Goal: Task Accomplishment & Management: Manage account settings

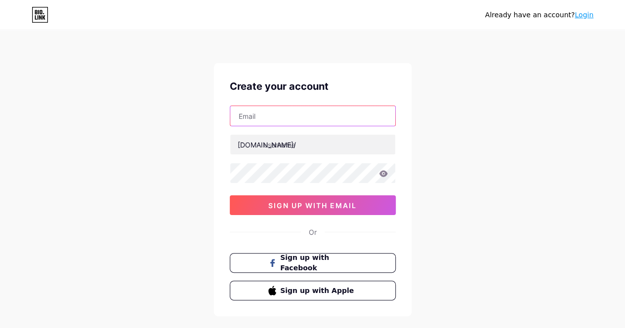
click at [276, 114] on input "text" at bounding box center [312, 116] width 165 height 20
click at [271, 119] on input "text" at bounding box center [312, 116] width 165 height 20
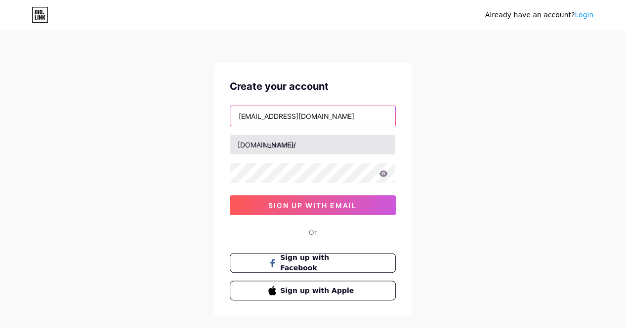
type input "warnerbalex@gmail.com"
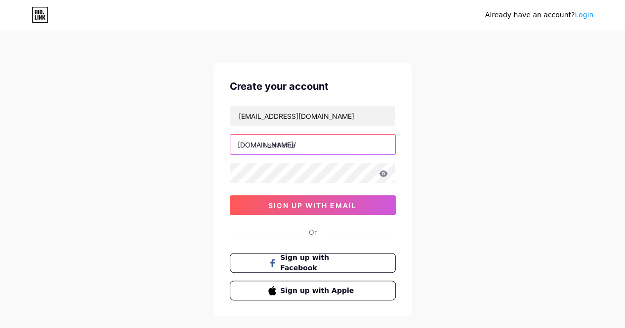
click at [272, 144] on input "text" at bounding box center [312, 145] width 165 height 20
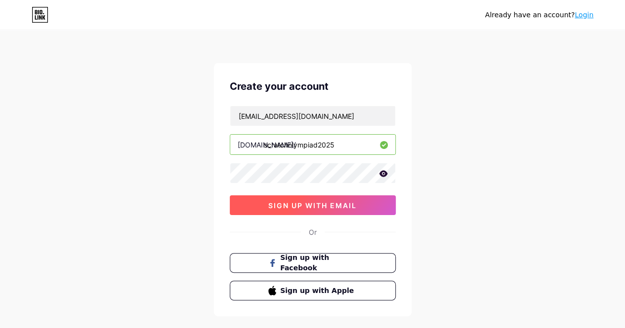
click at [267, 207] on button "sign up with email" at bounding box center [313, 206] width 166 height 20
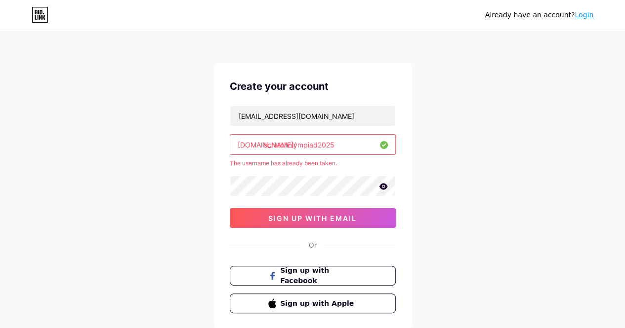
click at [336, 152] on input "scratcholympiad2025" at bounding box center [312, 145] width 165 height 20
click at [317, 146] on input "scratcholympiad25" at bounding box center [312, 145] width 165 height 20
click at [264, 146] on input "scratcholympiad" at bounding box center [312, 145] width 165 height 20
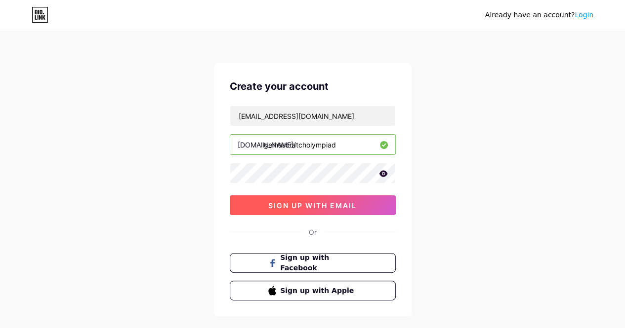
type input "gemascratcholympiad"
click at [338, 209] on button "sign up with email" at bounding box center [313, 206] width 166 height 20
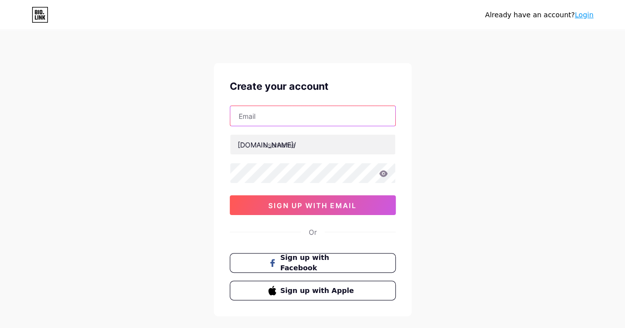
click at [263, 120] on input "text" at bounding box center [312, 116] width 165 height 20
type input "warnerbalex@gmail.com"
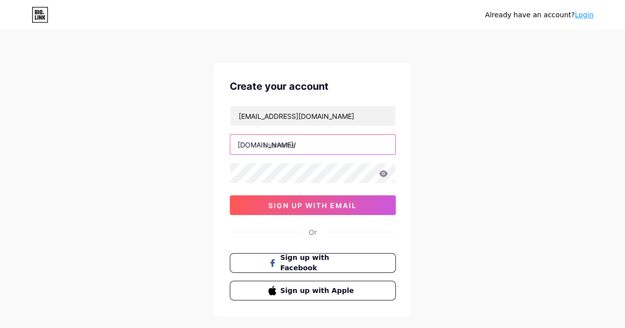
click at [296, 138] on input "text" at bounding box center [312, 145] width 165 height 20
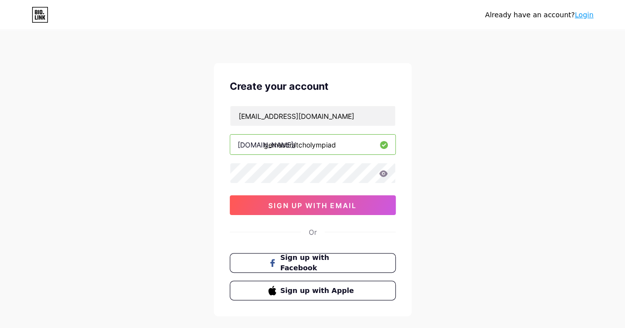
type input "gemascratcholympiad"
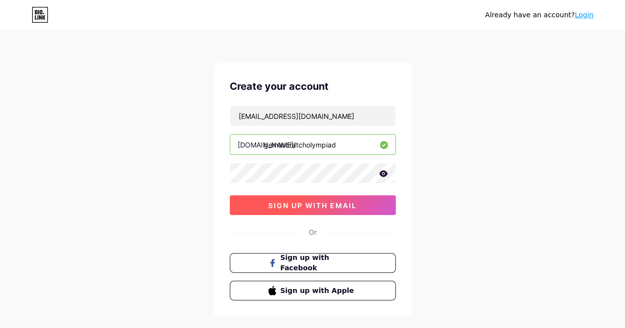
click at [269, 201] on span "sign up with email" at bounding box center [312, 205] width 88 height 8
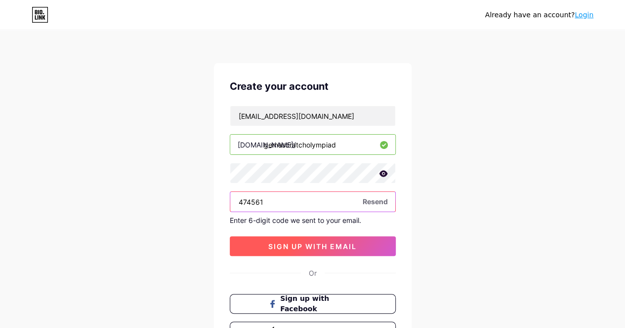
type input "474561"
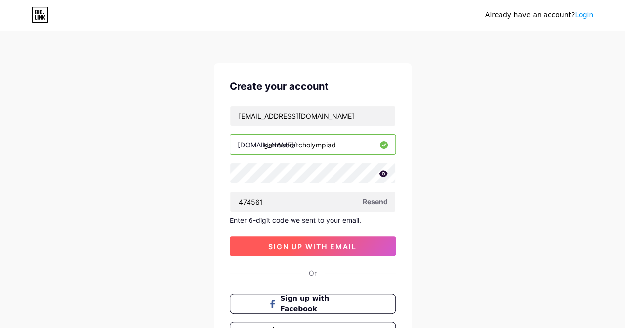
click at [356, 242] on span "sign up with email" at bounding box center [312, 246] width 88 height 8
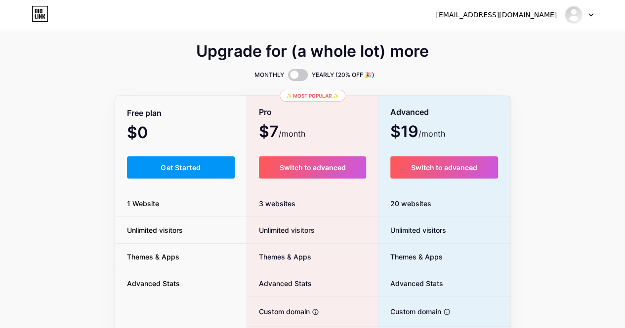
click at [171, 160] on button "Get Started" at bounding box center [181, 168] width 108 height 22
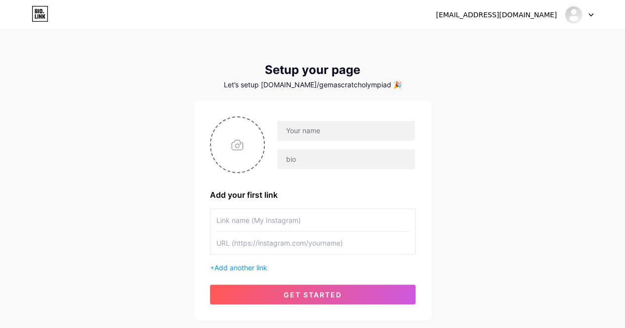
click at [326, 141] on div at bounding box center [340, 145] width 150 height 49
click at [319, 138] on input "text" at bounding box center [345, 131] width 137 height 20
type input "Scratch Olympiad 2025"
click at [235, 227] on input "text" at bounding box center [312, 220] width 193 height 22
type input "Visit Our Website"
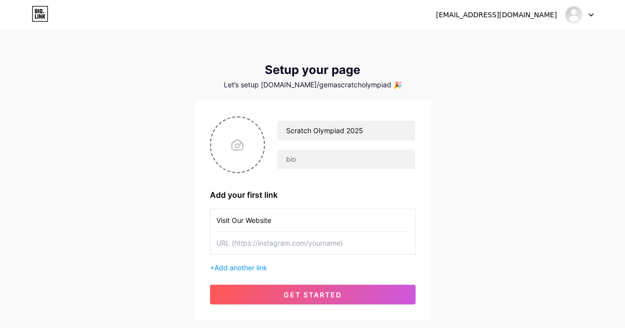
click at [259, 244] on input "text" at bounding box center [312, 243] width 193 height 22
paste input "[URL][DOMAIN_NAME]"
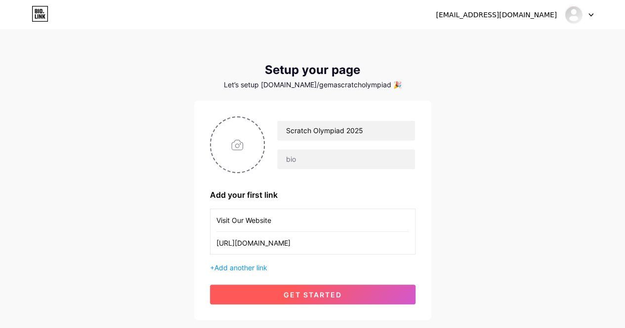
type input "[URL][DOMAIN_NAME]"
click at [296, 291] on span "get started" at bounding box center [312, 295] width 58 height 8
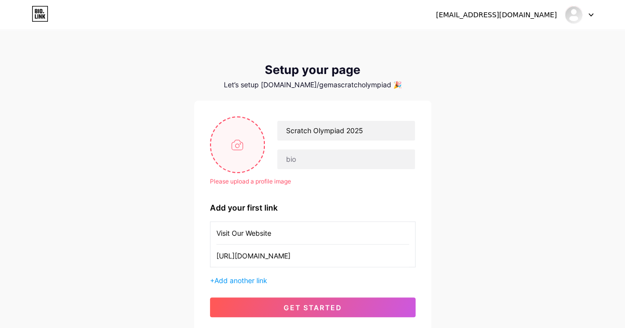
click at [242, 150] on input "file" at bounding box center [237, 145] width 53 height 55
type input "C:\fakepath\so.jpg"
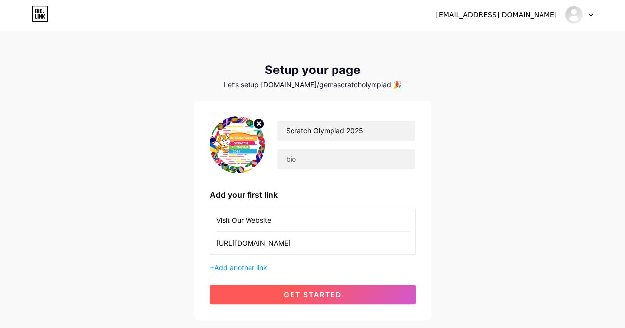
click at [326, 294] on span "get started" at bounding box center [312, 295] width 58 height 8
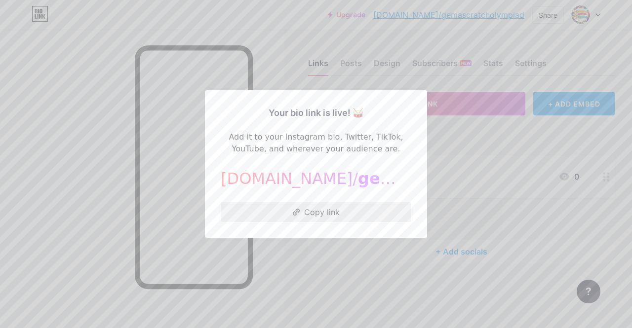
click at [368, 216] on button "Copy link" at bounding box center [316, 212] width 191 height 20
click at [474, 151] on div at bounding box center [316, 164] width 632 height 328
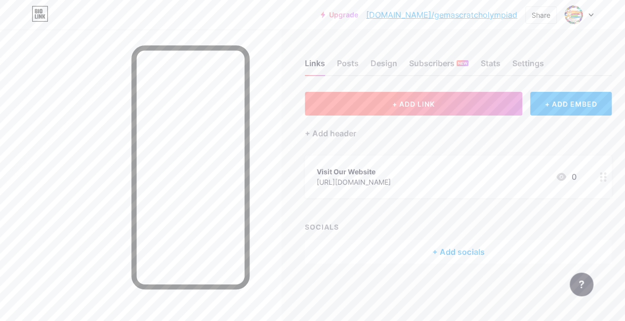
click at [407, 104] on span "+ ADD LINK" at bounding box center [413, 104] width 42 height 8
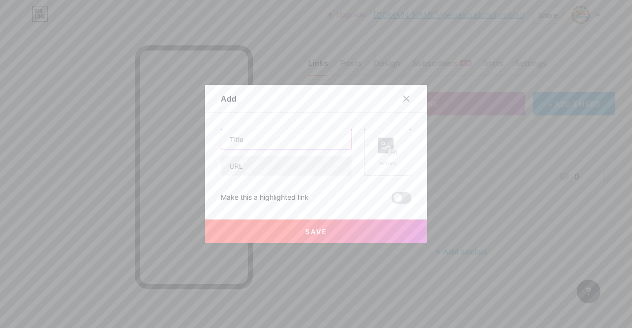
click at [302, 143] on input "text" at bounding box center [286, 139] width 130 height 20
type input "How to Participate ?"
click at [271, 173] on input "text" at bounding box center [286, 166] width 130 height 20
paste input "[URL][DOMAIN_NAME]"
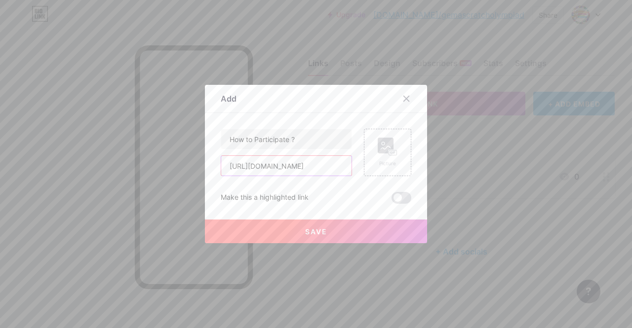
type input "[URL][DOMAIN_NAME]"
click at [327, 231] on button "Save" at bounding box center [316, 232] width 222 height 24
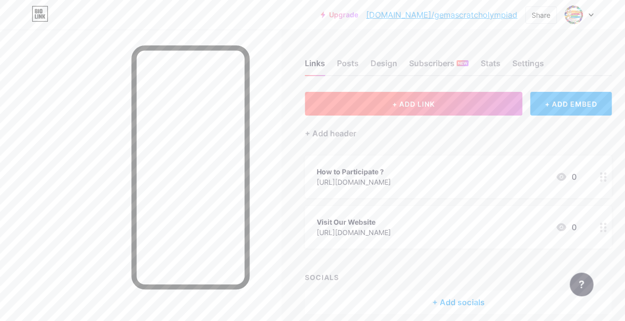
click at [379, 107] on button "+ ADD LINK" at bounding box center [413, 104] width 217 height 24
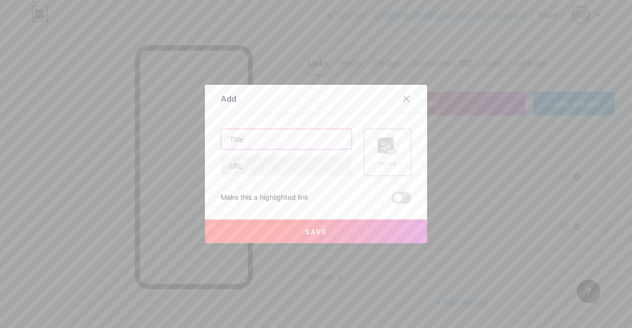
click at [237, 140] on input "text" at bounding box center [286, 139] width 130 height 20
type input "Themes"
click at [257, 169] on input "text" at bounding box center [286, 166] width 130 height 20
paste input "[URL][DOMAIN_NAME]"
type input "[URL][DOMAIN_NAME]"
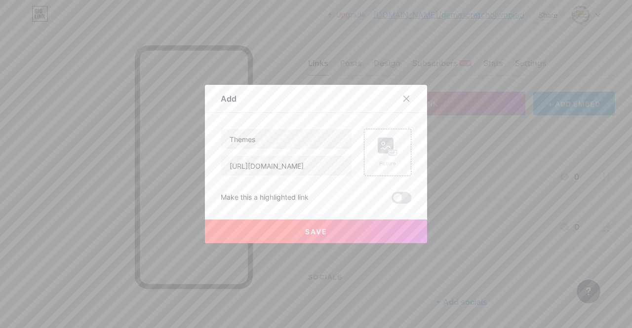
click at [329, 233] on button "Save" at bounding box center [316, 232] width 222 height 24
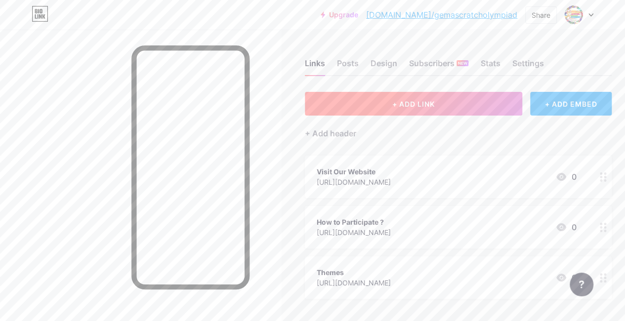
click at [403, 105] on span "+ ADD LINK" at bounding box center [413, 104] width 42 height 8
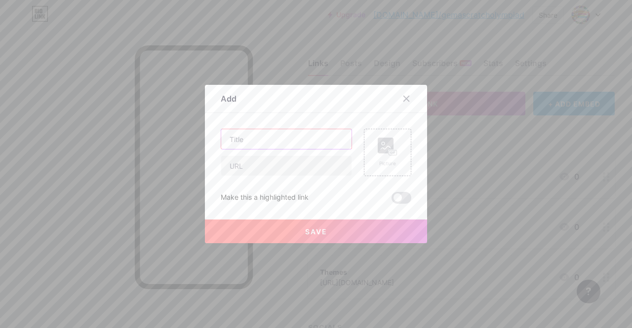
click at [288, 141] on input "text" at bounding box center [286, 139] width 130 height 20
paste input "[URL][DOMAIN_NAME]"
type input "Contact Us"
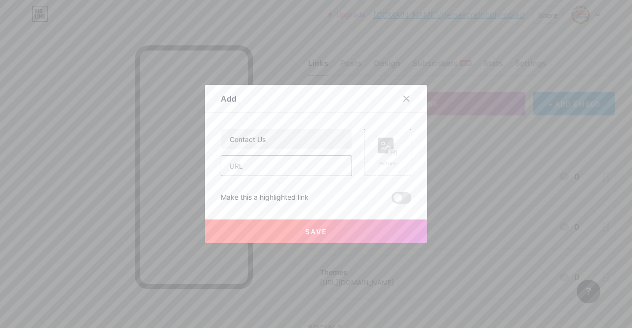
click at [279, 165] on input "text" at bounding box center [286, 166] width 130 height 20
paste input "[URL][DOMAIN_NAME]"
type input "[URL][DOMAIN_NAME]"
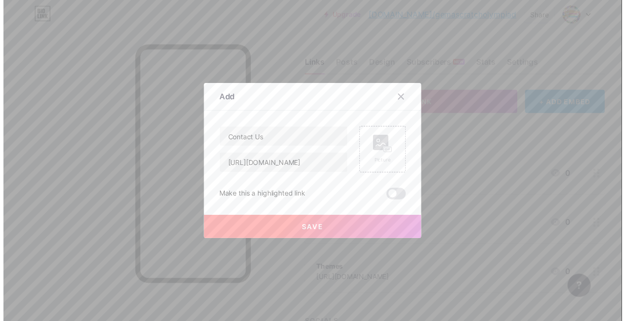
scroll to position [0, 0]
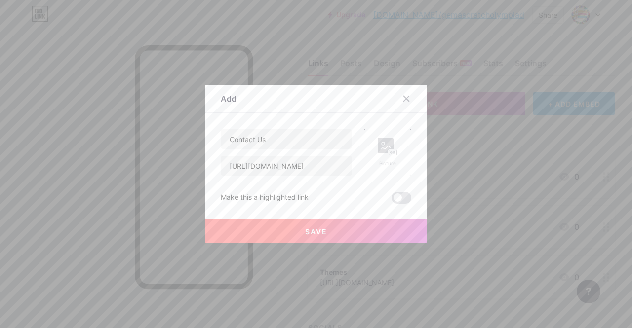
click at [268, 238] on button "Save" at bounding box center [316, 232] width 222 height 24
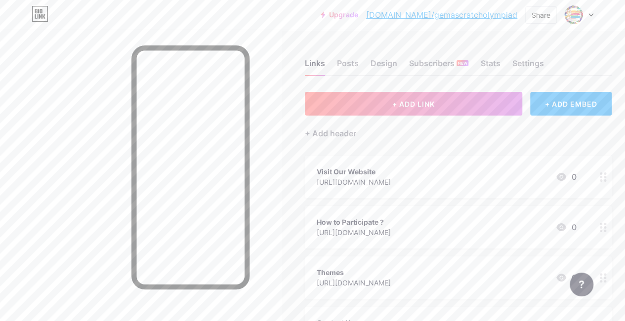
scroll to position [143, 0]
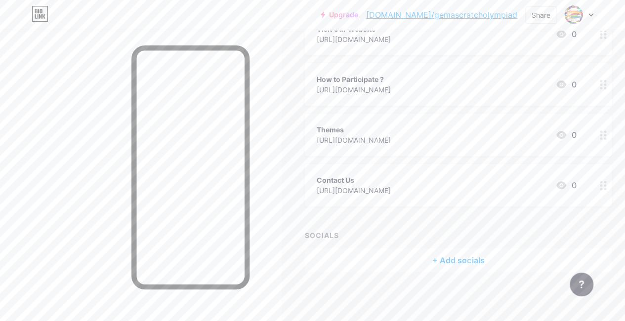
click at [481, 261] on div "+ Add socials" at bounding box center [458, 260] width 307 height 24
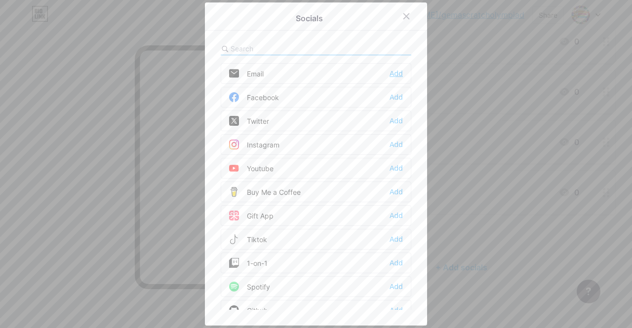
click at [399, 76] on div "Add" at bounding box center [396, 74] width 13 height 10
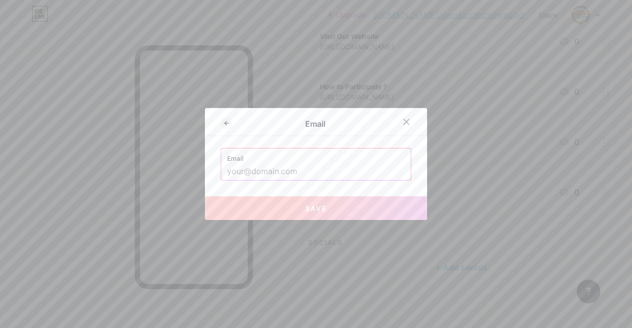
click at [274, 174] on input "text" at bounding box center [316, 171] width 178 height 17
paste input "[EMAIL_ADDRESS][DOMAIN_NAME]"
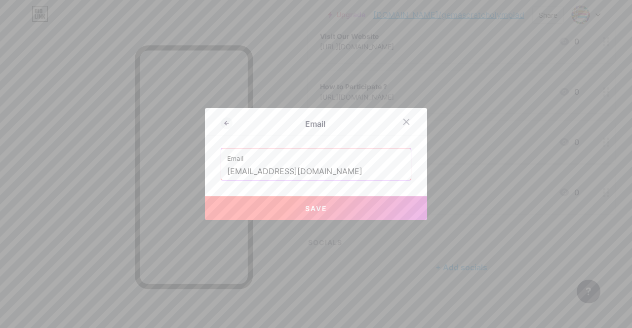
type input "[EMAIL_ADDRESS][DOMAIN_NAME]"
click at [286, 221] on div at bounding box center [316, 164] width 632 height 328
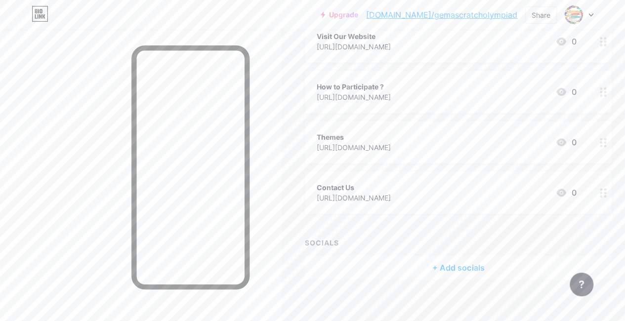
click at [459, 276] on div "+ Add socials" at bounding box center [458, 268] width 307 height 24
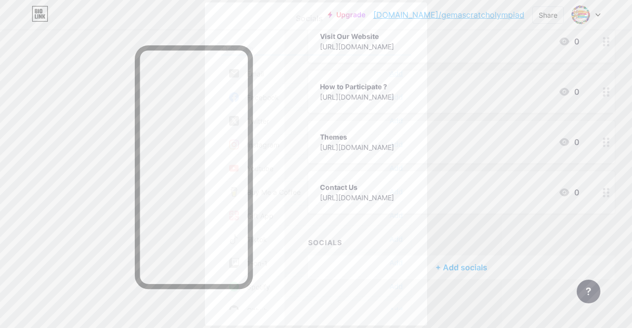
click at [395, 76] on div "Add" at bounding box center [396, 74] width 13 height 10
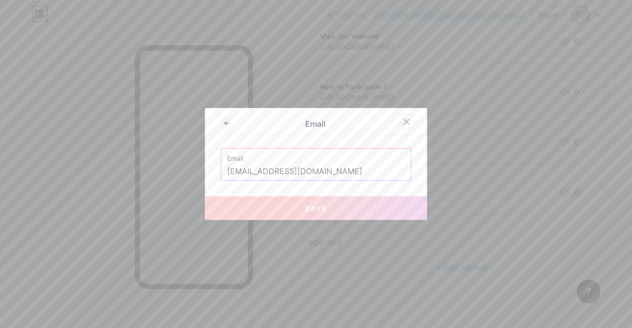
click at [404, 121] on icon at bounding box center [406, 122] width 5 height 5
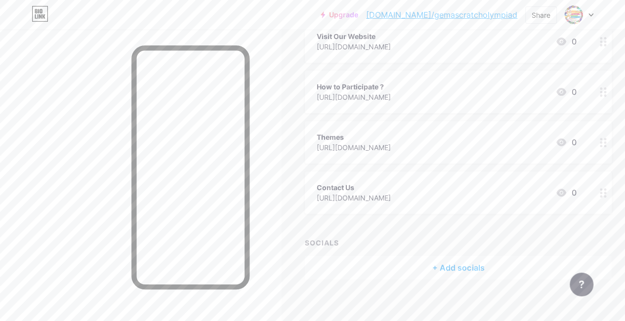
scroll to position [0, 0]
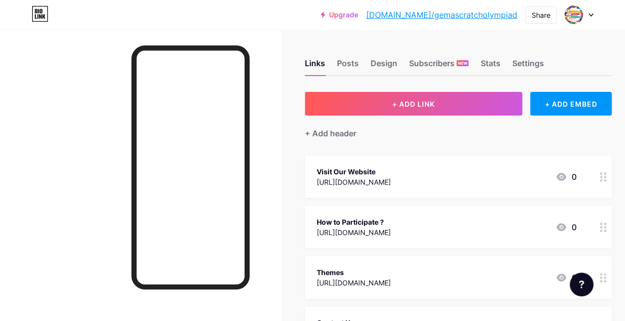
scroll to position [143, 0]
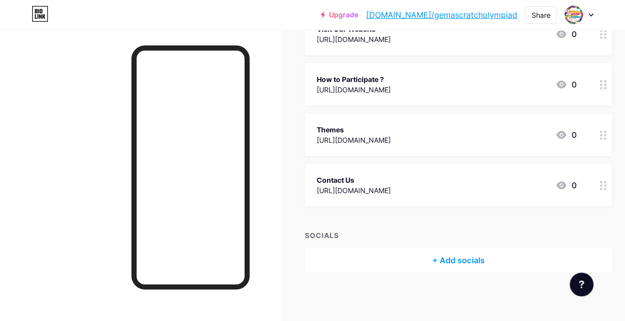
click at [482, 261] on div "+ Add socials" at bounding box center [458, 260] width 307 height 24
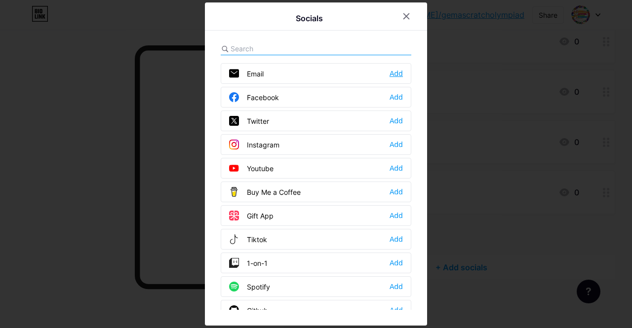
click at [396, 78] on div "Add" at bounding box center [396, 74] width 13 height 10
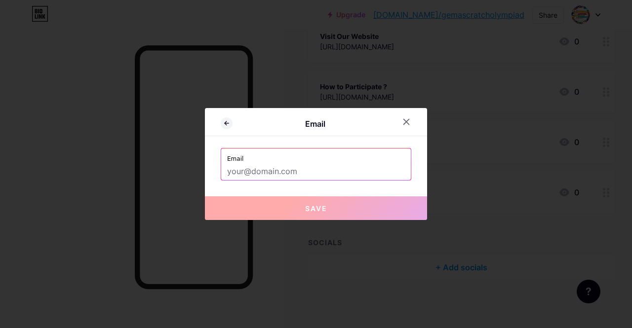
click at [308, 166] on input "text" at bounding box center [316, 171] width 178 height 17
paste input "[EMAIL_ADDRESS][DOMAIN_NAME]"
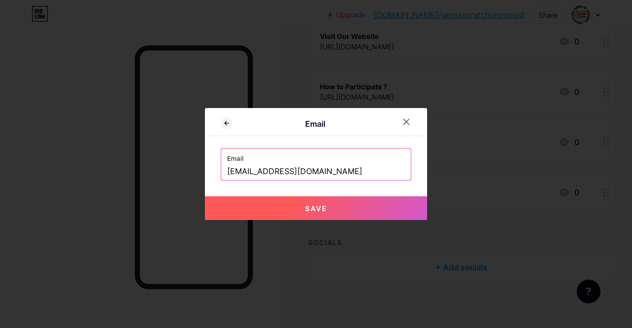
click at [282, 213] on button "Save" at bounding box center [316, 209] width 222 height 24
type input "mailto:[EMAIL_ADDRESS][DOMAIN_NAME]"
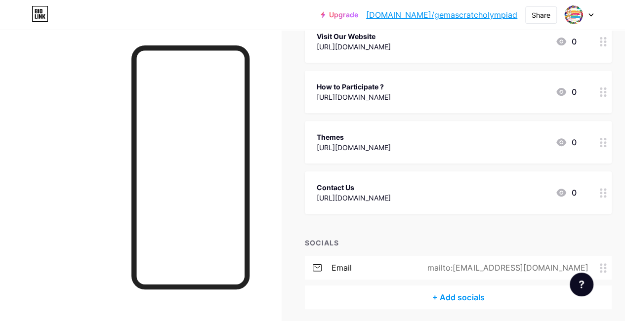
click at [443, 297] on div "+ Add socials" at bounding box center [458, 297] width 307 height 24
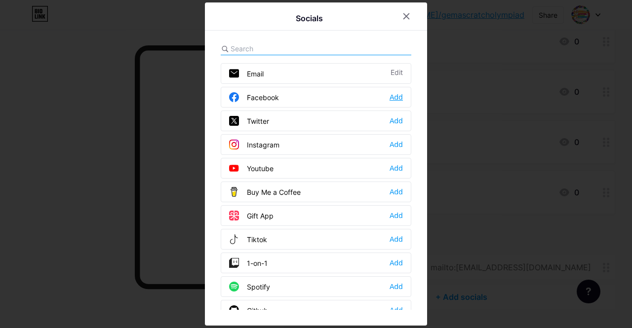
click at [394, 94] on div "Add" at bounding box center [396, 97] width 13 height 10
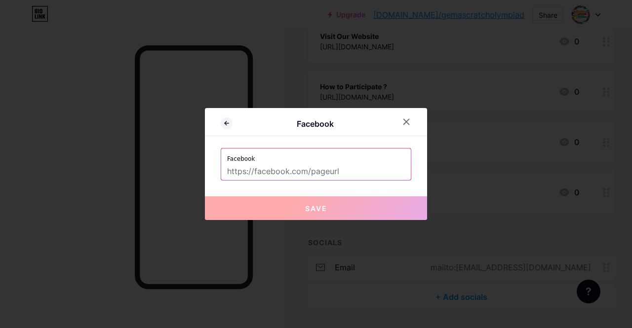
click at [309, 179] on input "text" at bounding box center [316, 171] width 178 height 17
paste input "[EMAIL_ADDRESS][DOMAIN_NAME]"
type input "[EMAIL_ADDRESS][DOMAIN_NAME]"
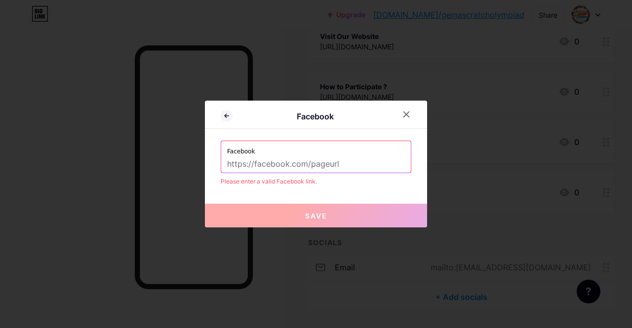
paste input "[URL][DOMAIN_NAME]"
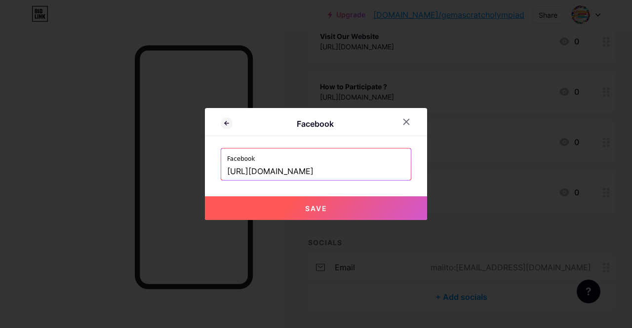
type input "[URL][DOMAIN_NAME]"
click at [358, 206] on button "Save" at bounding box center [316, 209] width 222 height 24
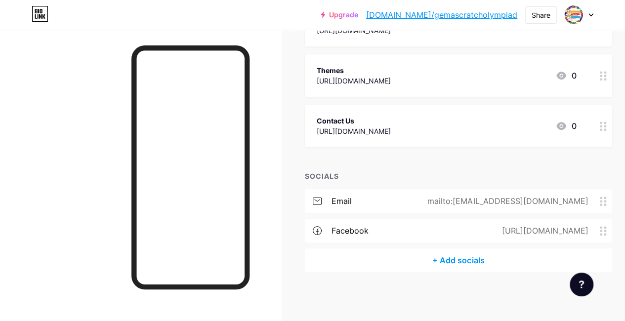
click at [398, 268] on div "+ Add socials" at bounding box center [458, 260] width 307 height 24
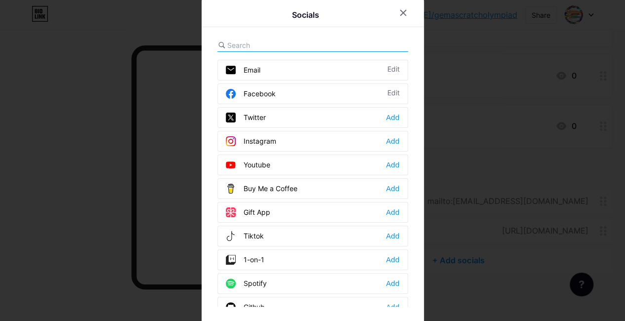
scroll to position [195, 0]
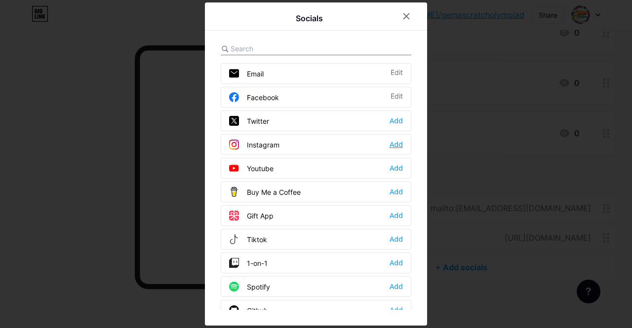
click at [393, 145] on div "Add" at bounding box center [396, 145] width 13 height 10
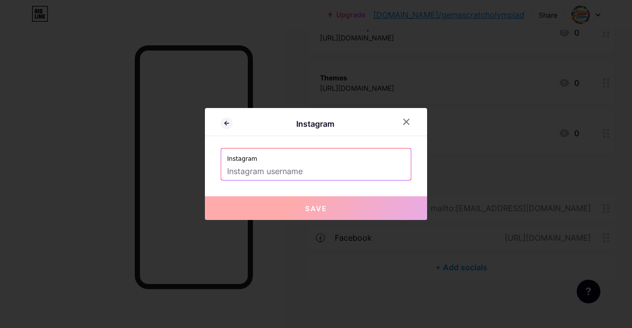
click at [317, 179] on input "text" at bounding box center [316, 171] width 178 height 17
paste input "[URL][DOMAIN_NAME]"
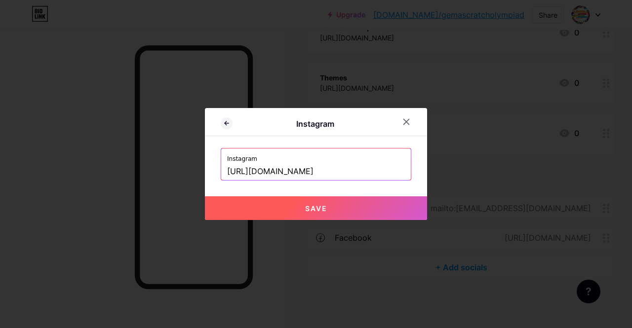
drag, startPoint x: 329, startPoint y: 169, endPoint x: 166, endPoint y: 151, distance: 163.5
click at [166, 151] on div "Instagram Instagram [URL][DOMAIN_NAME] Save" at bounding box center [316, 164] width 632 height 328
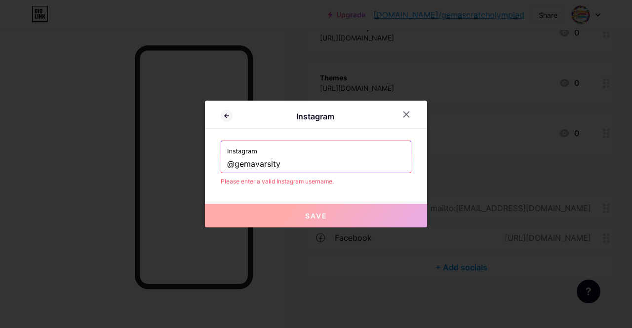
click at [301, 164] on input "@gemavarsity" at bounding box center [316, 164] width 178 height 17
click at [230, 158] on input "@gemavarsity" at bounding box center [316, 164] width 178 height 17
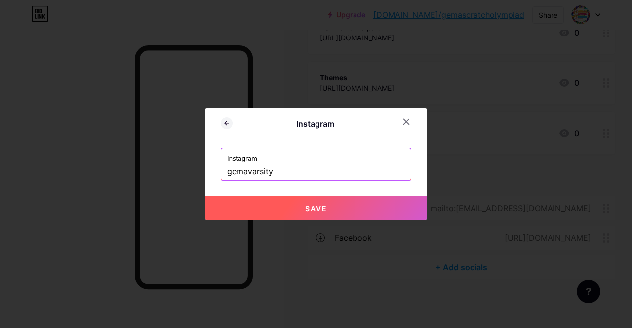
click at [328, 213] on button "Save" at bounding box center [316, 209] width 222 height 24
type input "[URL][DOMAIN_NAME]"
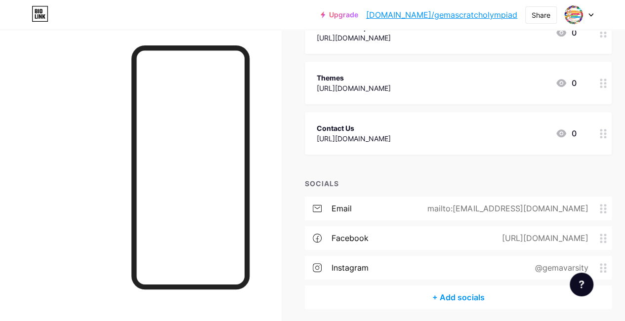
click at [421, 300] on div "+ Add socials" at bounding box center [458, 297] width 307 height 24
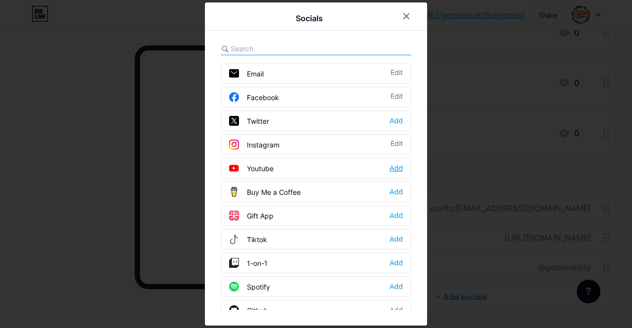
click at [393, 168] on div "Add" at bounding box center [396, 168] width 13 height 10
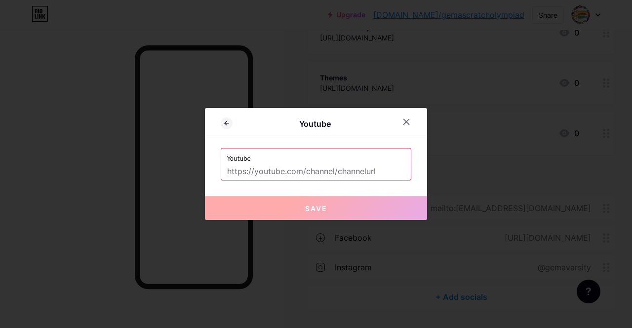
click at [356, 165] on input "text" at bounding box center [316, 171] width 178 height 17
paste input "[URL][DOMAIN_NAME]"
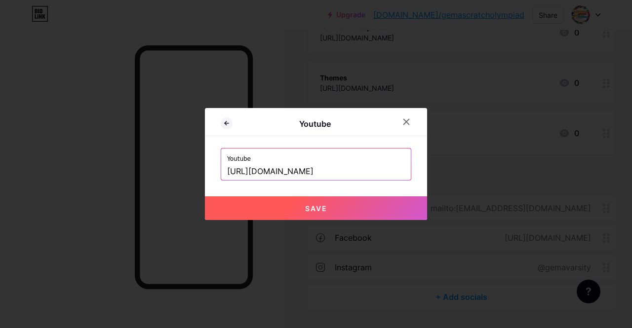
type input "[URL][DOMAIN_NAME]"
click at [368, 201] on button "Save" at bounding box center [316, 209] width 222 height 24
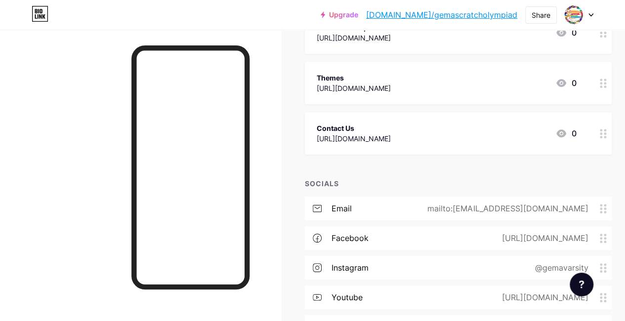
scroll to position [261, 0]
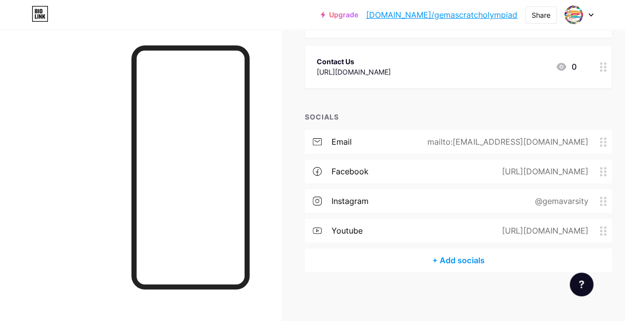
click at [480, 261] on div "+ Add socials" at bounding box center [458, 260] width 307 height 24
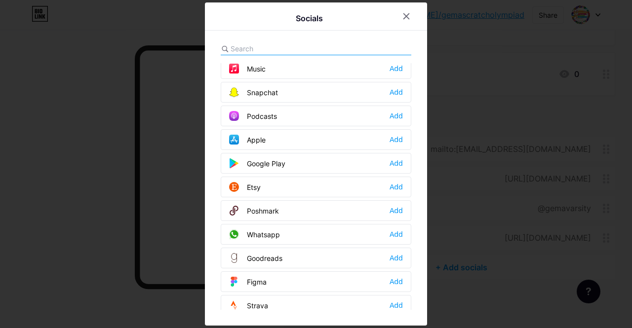
scroll to position [830, 0]
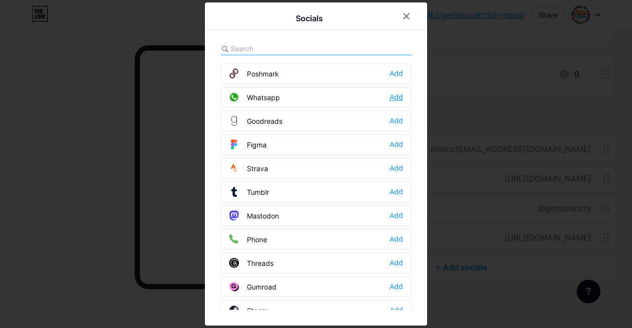
click at [390, 92] on div "Add" at bounding box center [396, 97] width 13 height 10
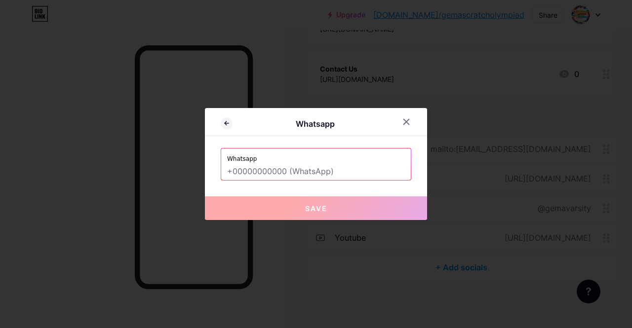
paste input "[URL][DOMAIN_NAME][PHONE_NUMBER]"
click at [290, 177] on div "Whatsapp" at bounding box center [316, 164] width 191 height 33
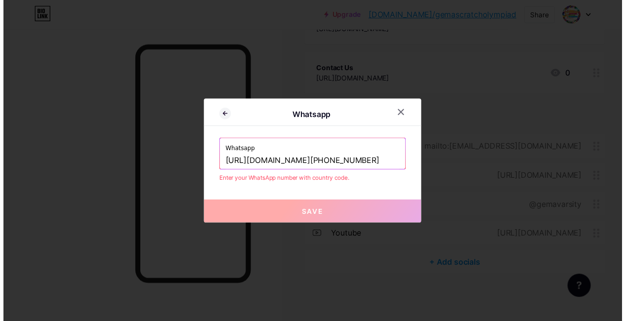
scroll to position [0, 0]
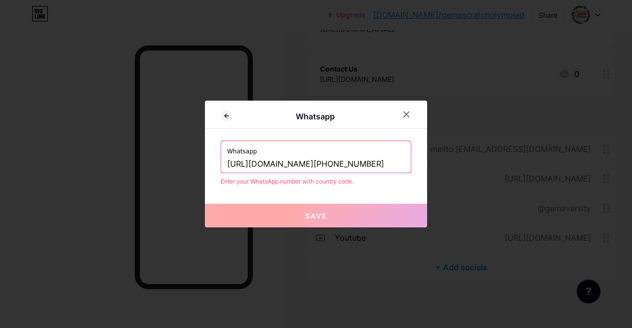
drag, startPoint x: 345, startPoint y: 165, endPoint x: 142, endPoint y: 145, distance: 204.0
click at [142, 145] on div "Whatsapp Whatsapp [URL][DOMAIN_NAME] Enter your WhatsApp number with country co…" at bounding box center [316, 164] width 632 height 328
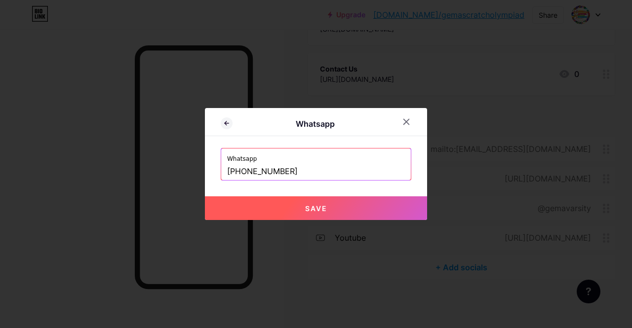
click at [304, 200] on button "Save" at bounding box center [316, 209] width 222 height 24
type input "[URL][DOMAIN_NAME][PHONE_NUMBER]"
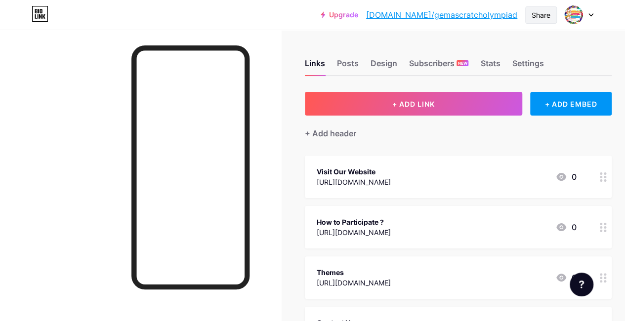
click at [541, 13] on div "Share" at bounding box center [540, 15] width 19 height 10
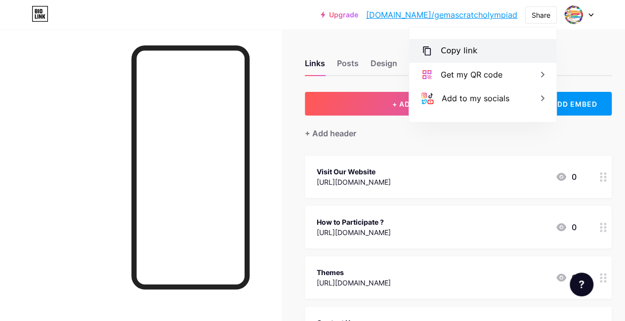
click at [486, 47] on div "Copy link" at bounding box center [482, 51] width 147 height 24
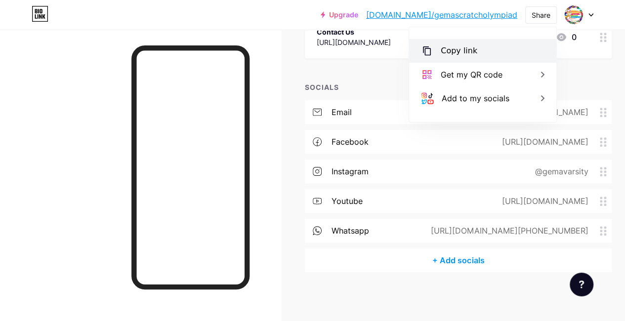
click at [448, 59] on div "Copy link" at bounding box center [482, 51] width 147 height 24
